Goal: Contribute content: Contribute content

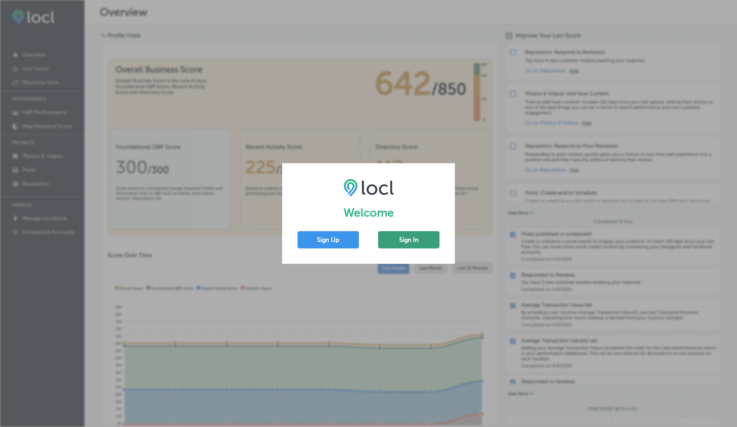
click at [415, 239] on button "Sign In" at bounding box center [408, 239] width 61 height 17
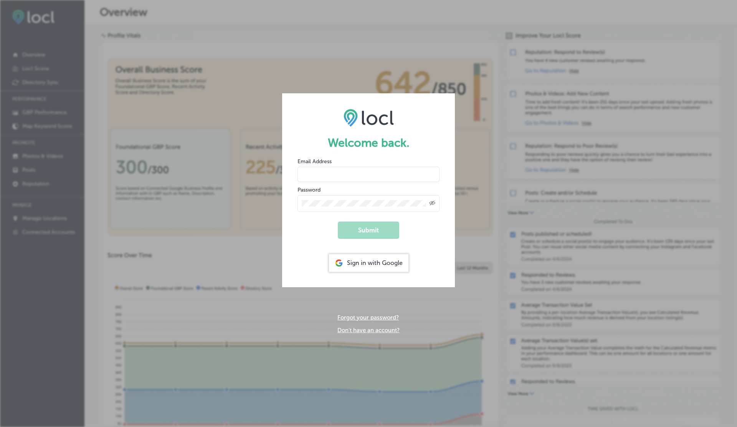
click at [328, 176] on input "email" at bounding box center [368, 174] width 142 height 15
click at [338, 221] on button "Submit" at bounding box center [368, 229] width 61 height 17
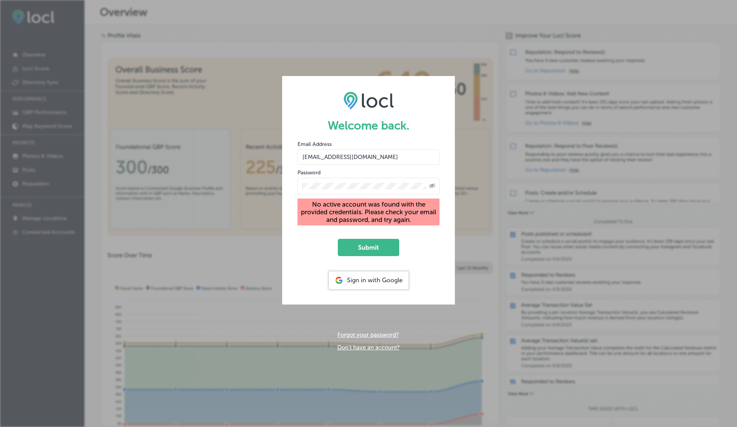
click at [363, 156] on input "[EMAIL_ADDRESS][DOMAIN_NAME]" at bounding box center [368, 156] width 142 height 15
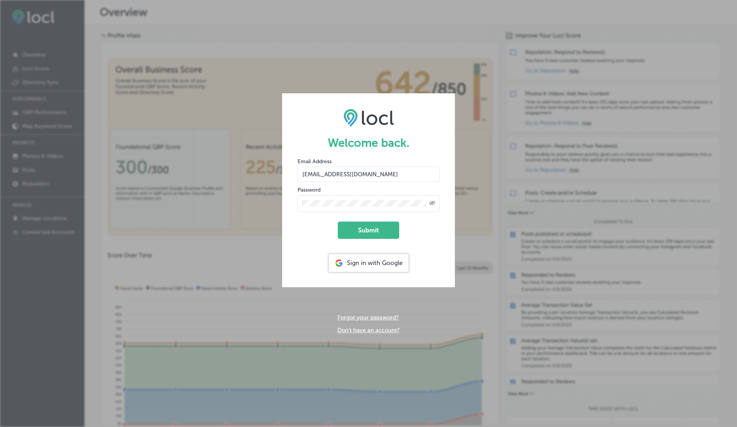
click at [338, 221] on button "Submit" at bounding box center [368, 229] width 61 height 17
type input "[EMAIL_ADDRESS][DOMAIN_NAME]"
click at [338, 221] on button "Submit" at bounding box center [368, 229] width 61 height 17
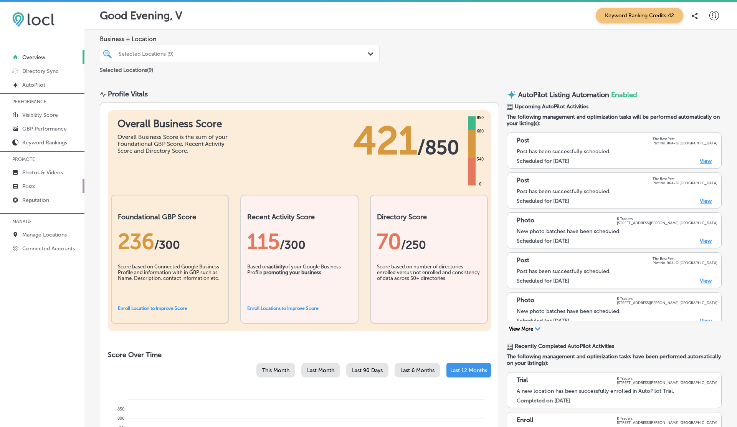
click at [33, 188] on p "Posts" at bounding box center [28, 186] width 13 height 7
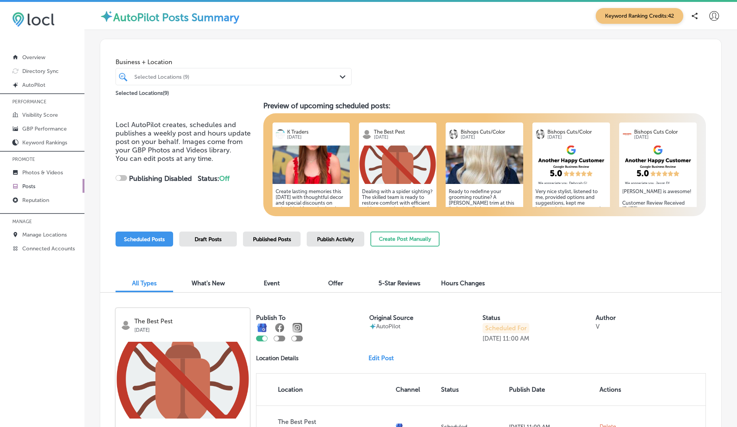
checkbox input "true"
click at [59, 249] on p "Connected Accounts" at bounding box center [48, 248] width 53 height 7
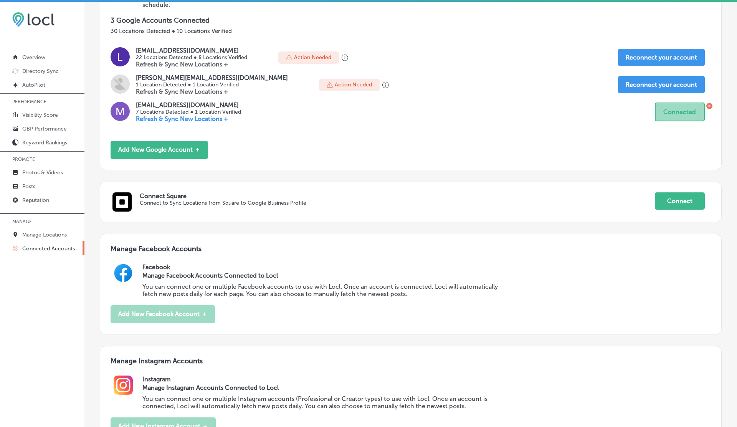
scroll to position [167, 0]
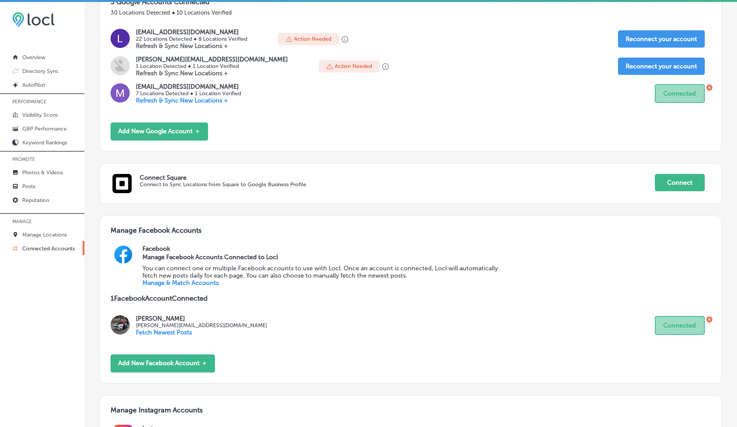
click at [182, 277] on p "You can connect one or multiple Facebook accounts to use with Locl. Once an acc…" at bounding box center [326, 271] width 369 height 15
click at [182, 279] on link "Manage & Match Accounts" at bounding box center [180, 282] width 76 height 7
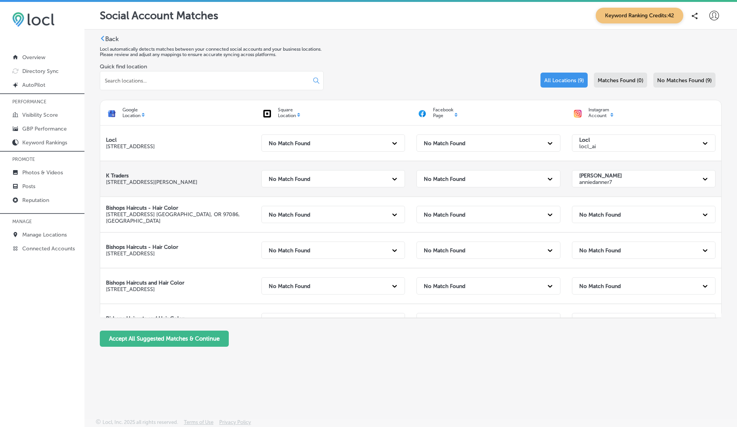
click at [458, 178] on strong "No Match Found" at bounding box center [444, 178] width 41 height 7
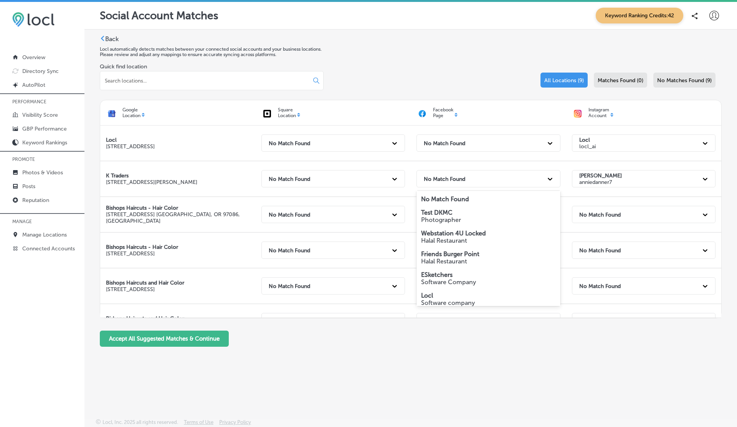
click at [438, 238] on p "Halal Restaurant" at bounding box center [488, 240] width 135 height 7
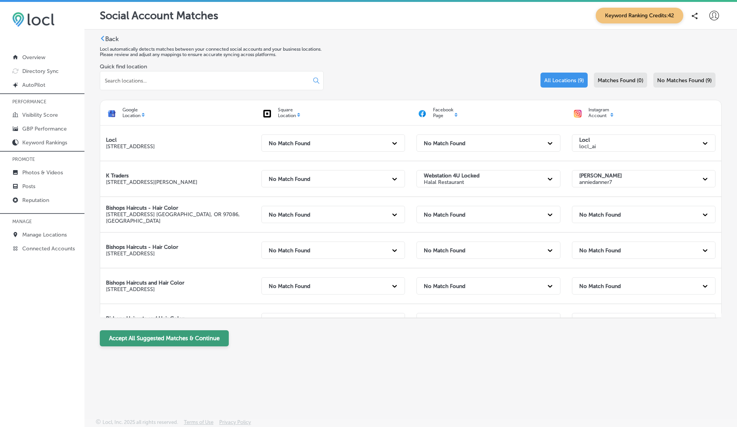
click at [157, 339] on button "Accept All Suggested Matches & Continue" at bounding box center [164, 338] width 129 height 16
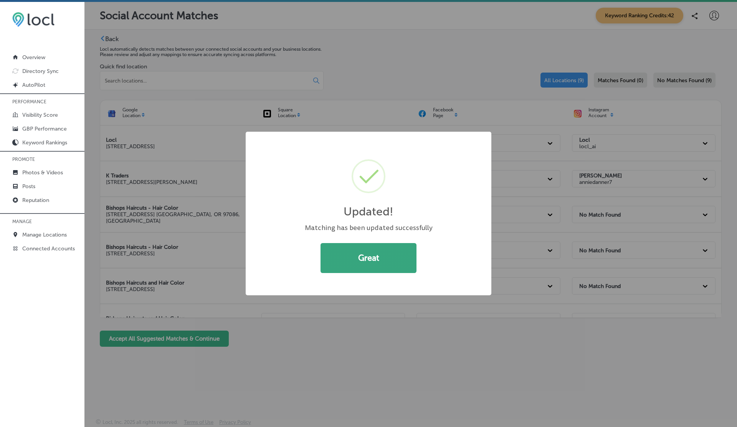
click at [366, 250] on button "Great" at bounding box center [368, 258] width 96 height 30
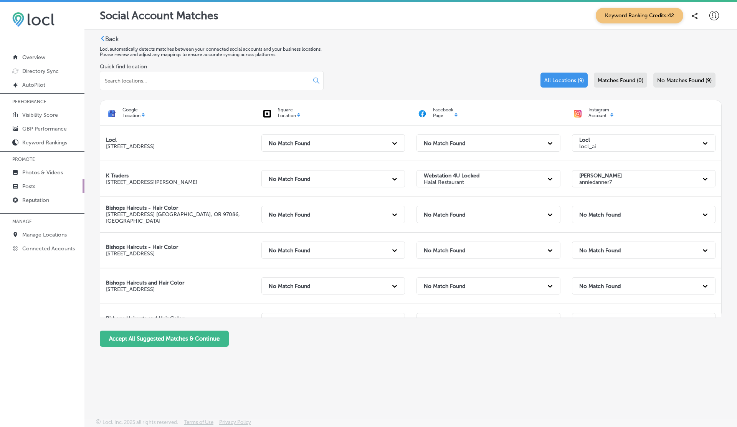
click at [31, 186] on p "Posts" at bounding box center [28, 186] width 13 height 7
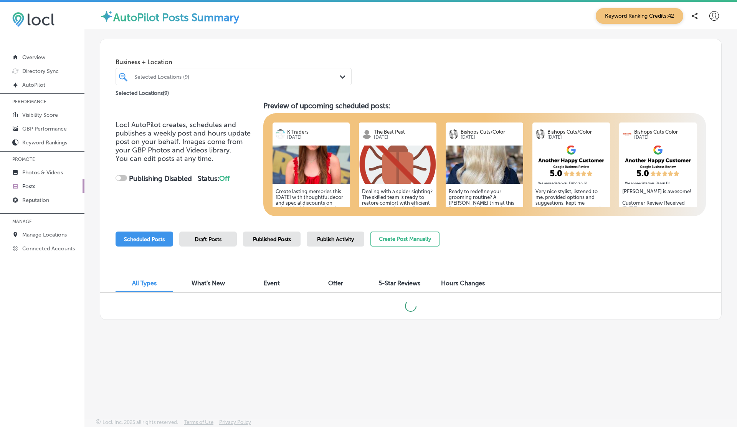
checkbox input "true"
click at [397, 240] on button "Create Post Manually" at bounding box center [404, 238] width 69 height 15
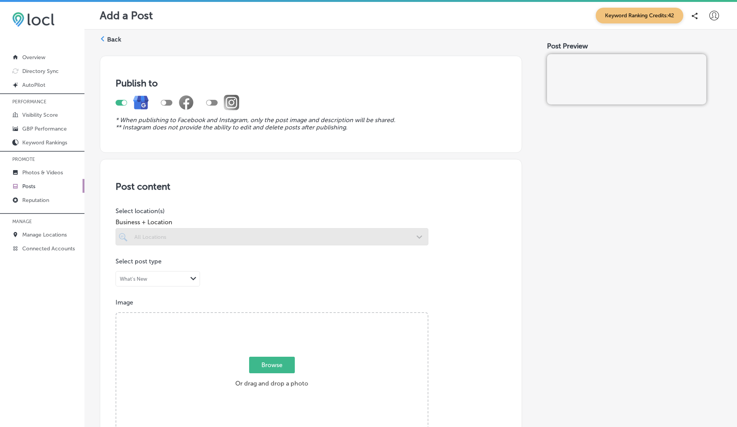
click at [164, 102] on div at bounding box center [163, 102] width 5 height 5
checkbox input "true"
click at [218, 102] on div at bounding box center [222, 102] width 33 height 15
click at [214, 101] on div at bounding box center [212, 103] width 12 height 6
checkbox input "true"
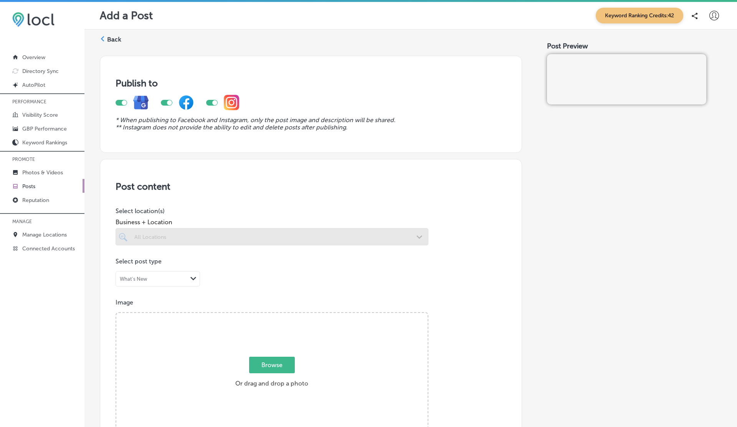
click at [190, 239] on div at bounding box center [271, 236] width 313 height 17
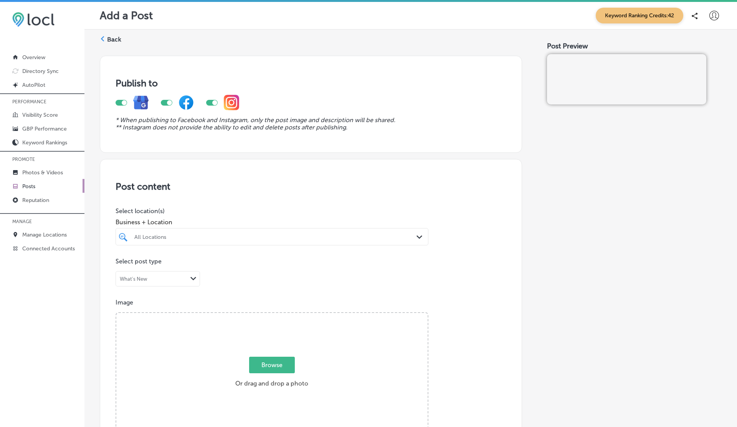
click at [194, 231] on div at bounding box center [258, 236] width 249 height 10
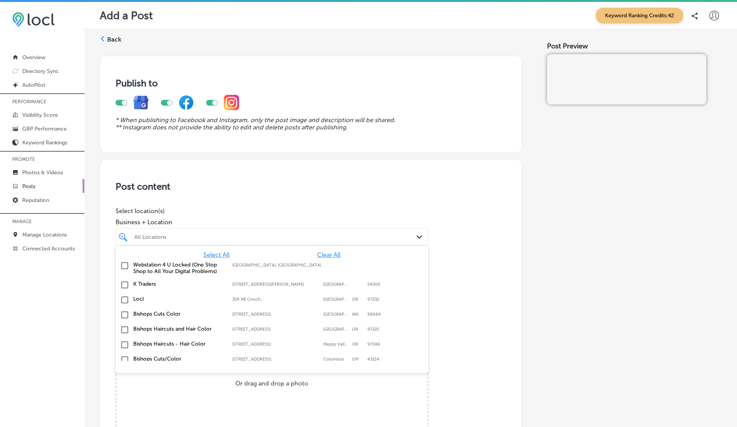
click at [150, 265] on label "Webstation 4 U Locked (One Stop Shop to All Your Digital Problems)" at bounding box center [178, 267] width 91 height 13
click at [142, 286] on label "K Traders" at bounding box center [178, 283] width 91 height 7
click at [155, 267] on label "Webstation 4 U Locked (One Stop Shop to All Your Digital Problems)" at bounding box center [178, 267] width 91 height 13
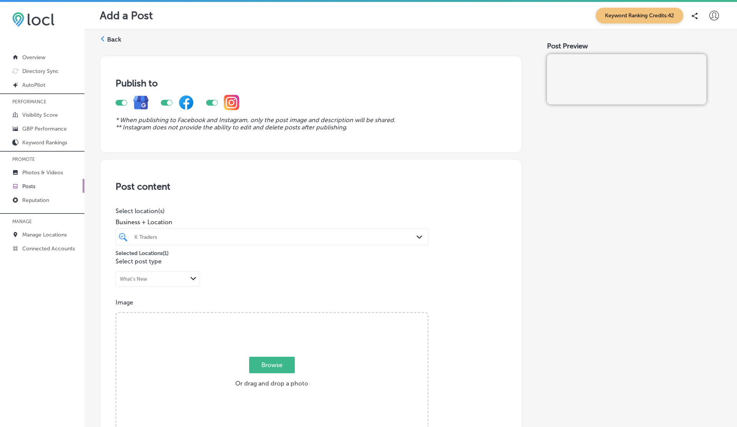
click at [223, 206] on div "Post content Select location(s) Business + Location K Traders Path Created with…" at bounding box center [311, 409] width 422 height 500
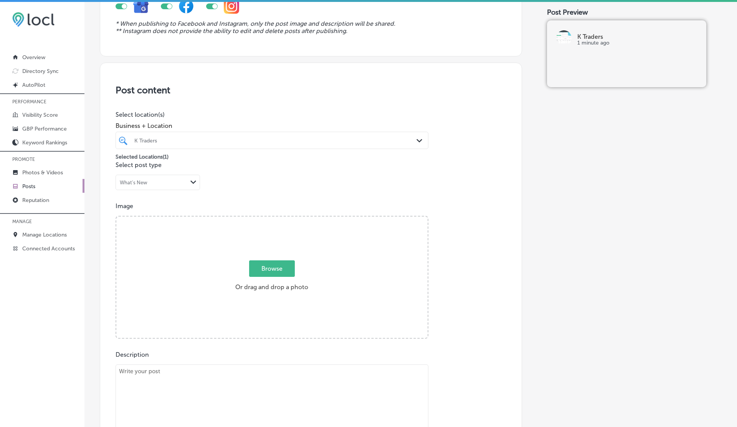
scroll to position [157, 0]
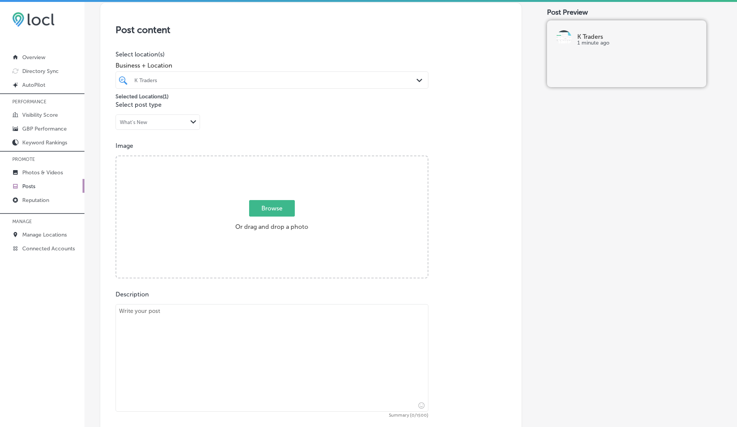
click at [263, 220] on label "Browse Or drag and drop a photo" at bounding box center [271, 218] width 79 height 34
click at [263, 158] on input "Browse Or drag and drop a photo" at bounding box center [271, 157] width 311 height 2
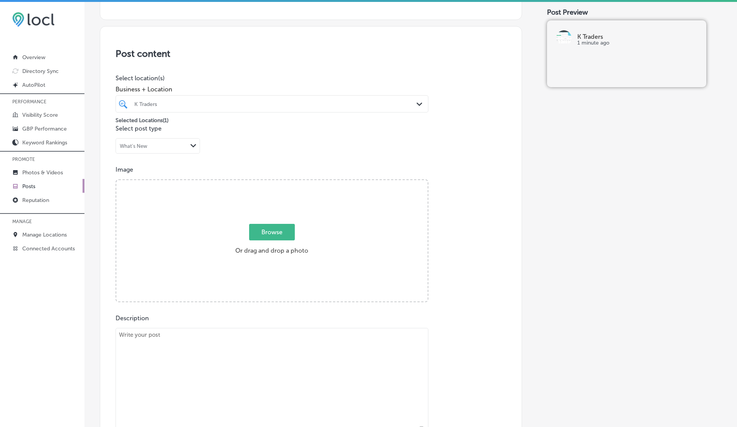
scroll to position [211, 0]
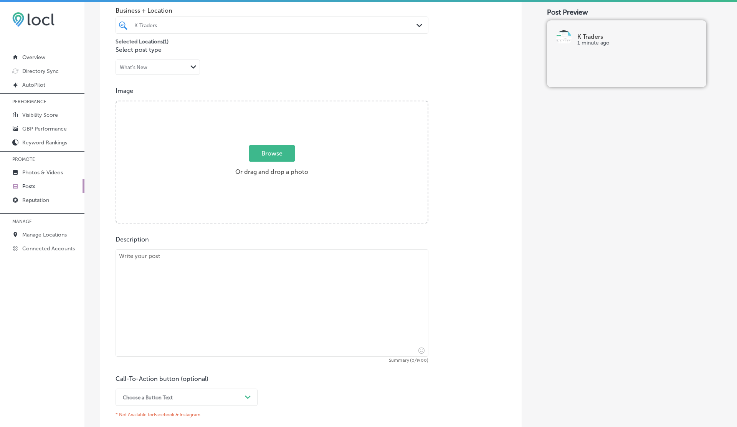
click at [194, 220] on div "Browse Or drag and drop a photo" at bounding box center [271, 162] width 311 height 123
click at [116, 101] on input "Browse Or drag and drop a photo" at bounding box center [271, 102] width 311 height 2
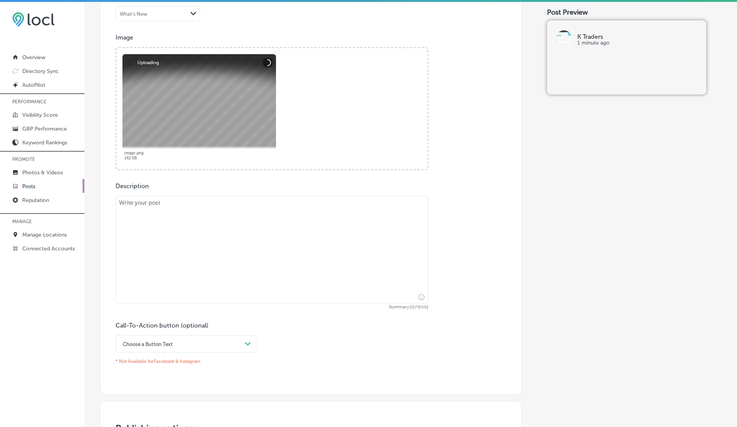
scroll to position [297, 0]
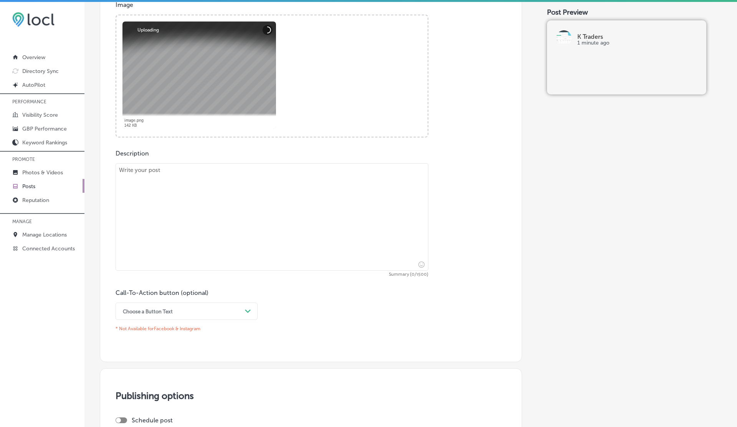
click at [214, 208] on textarea at bounding box center [271, 216] width 313 height 107
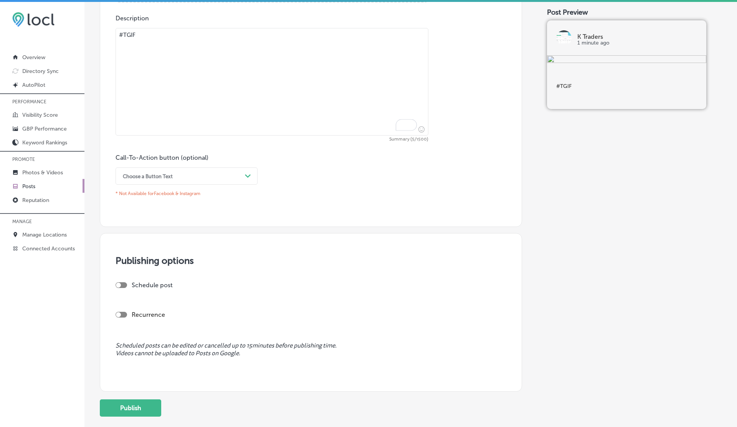
scroll to position [479, 0]
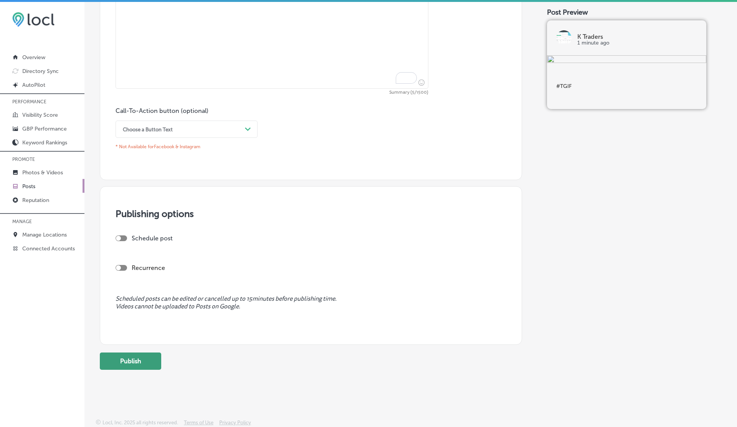
type textarea "#TGIF"
click at [138, 356] on button "Publish" at bounding box center [130, 360] width 61 height 17
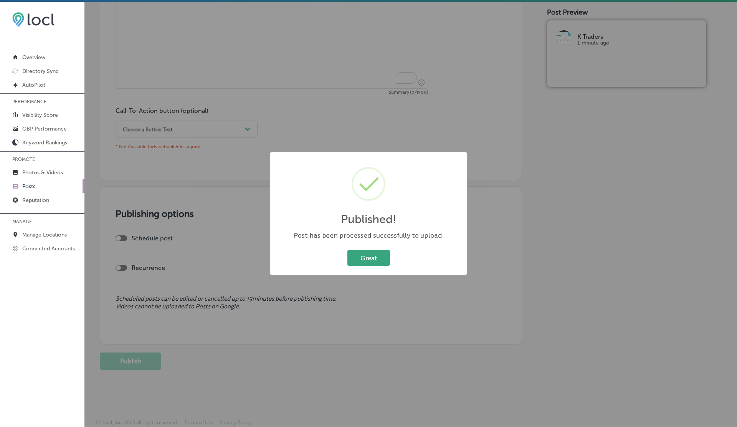
click at [366, 254] on button "Great" at bounding box center [368, 258] width 43 height 16
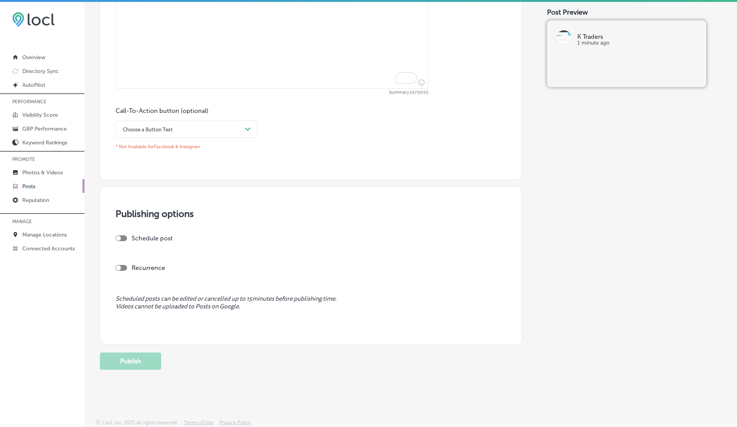
click at [33, 190] on link "Posts" at bounding box center [42, 186] width 84 height 14
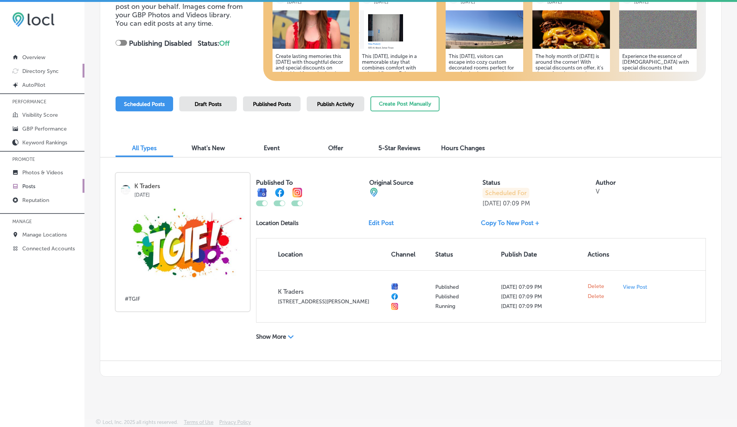
scroll to position [2, 0]
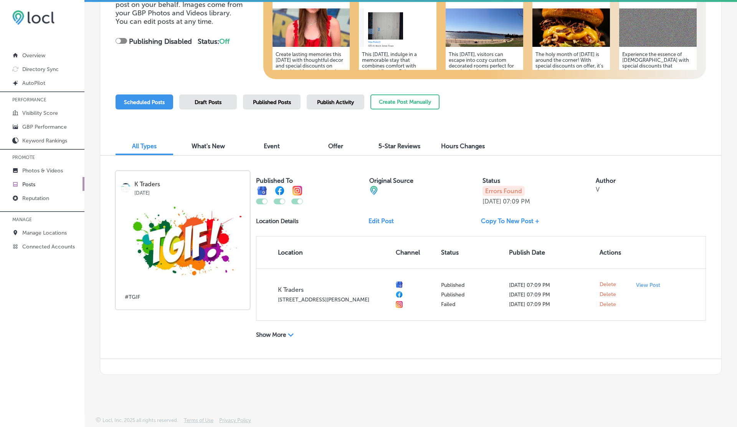
click at [324, 102] on span "Publish Activity" at bounding box center [335, 102] width 37 height 7
